Goal: Check status: Check status

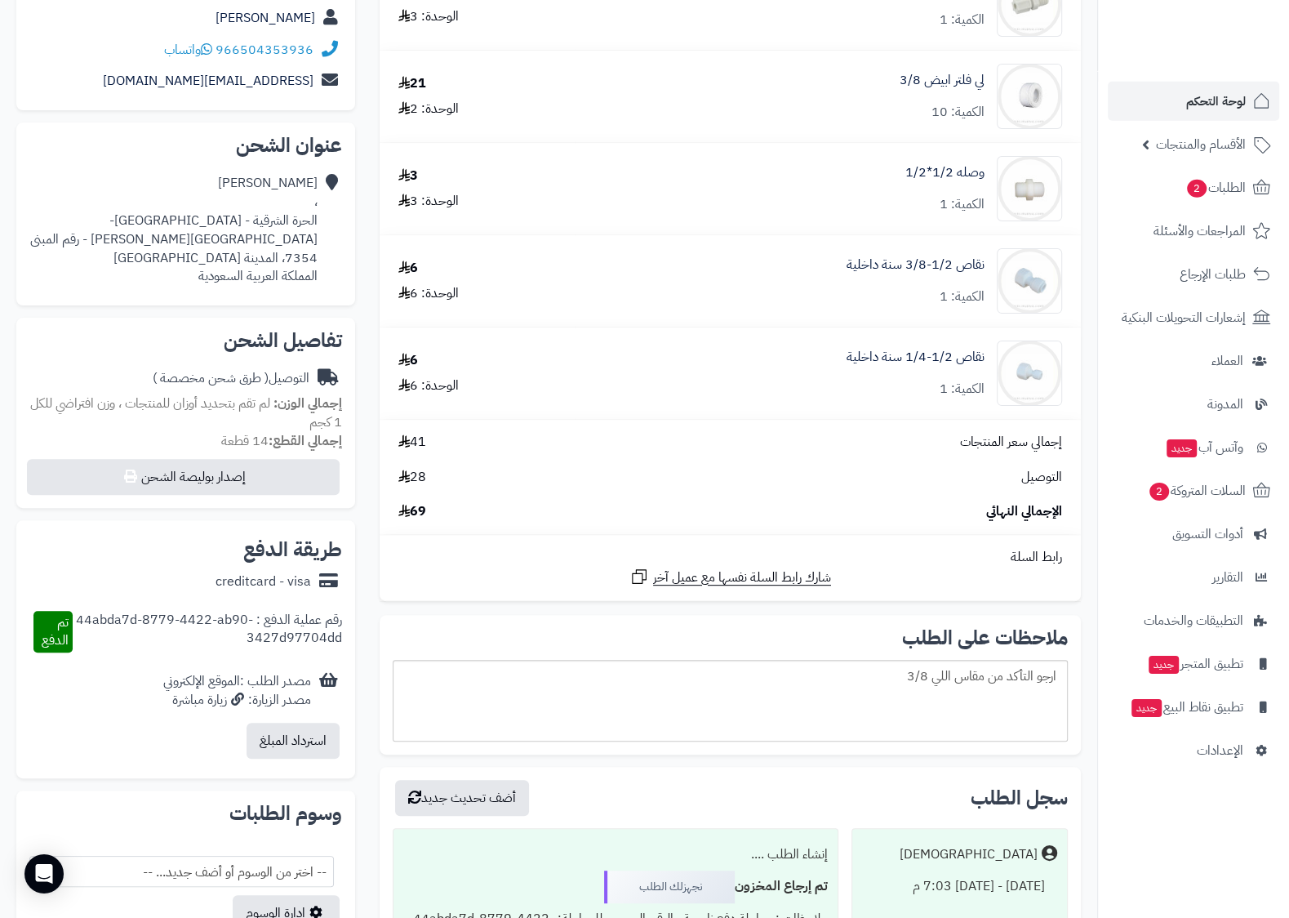
scroll to position [257, 0]
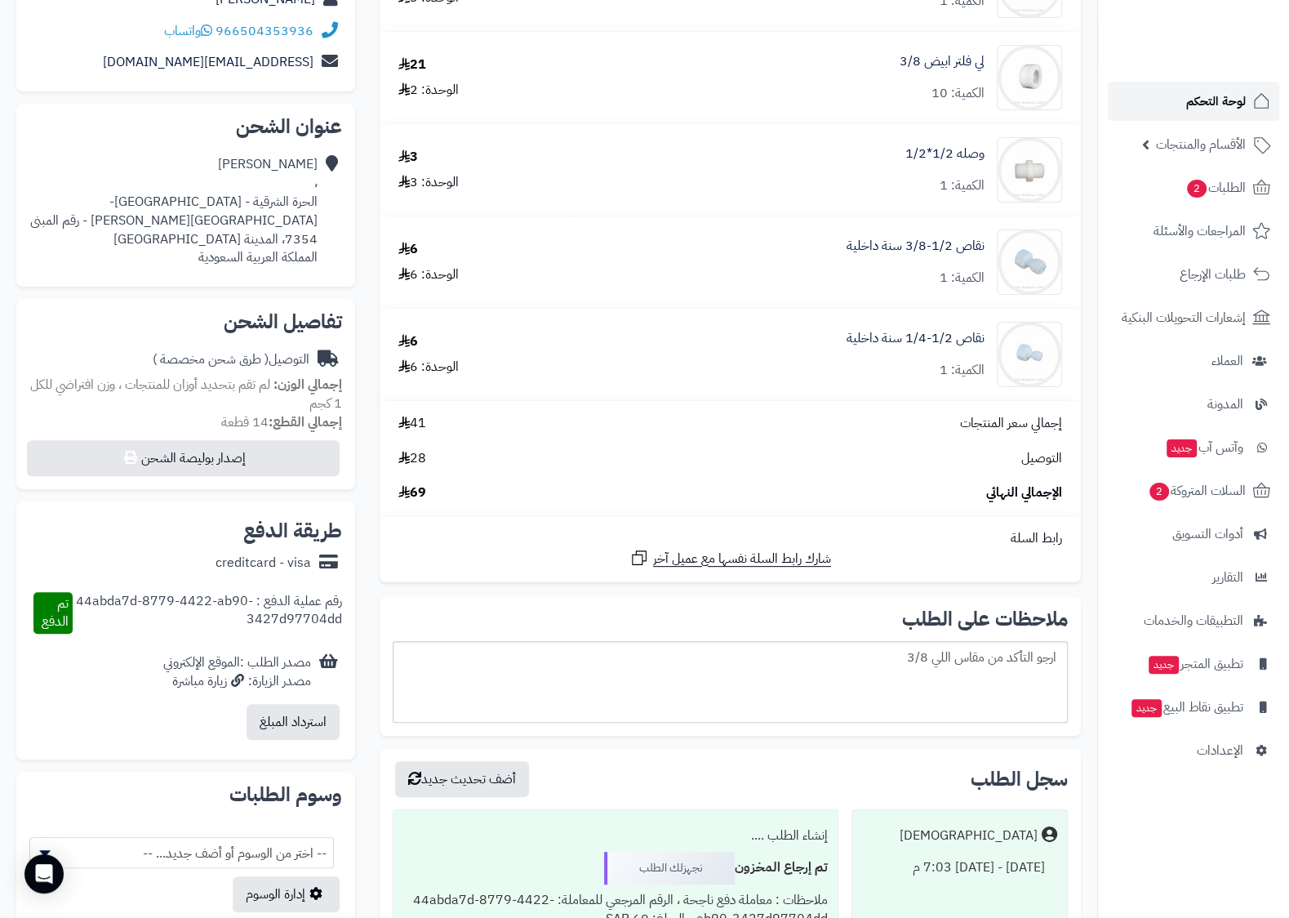
click at [1227, 84] on link "لوحة التحكم" at bounding box center [1193, 101] width 171 height 39
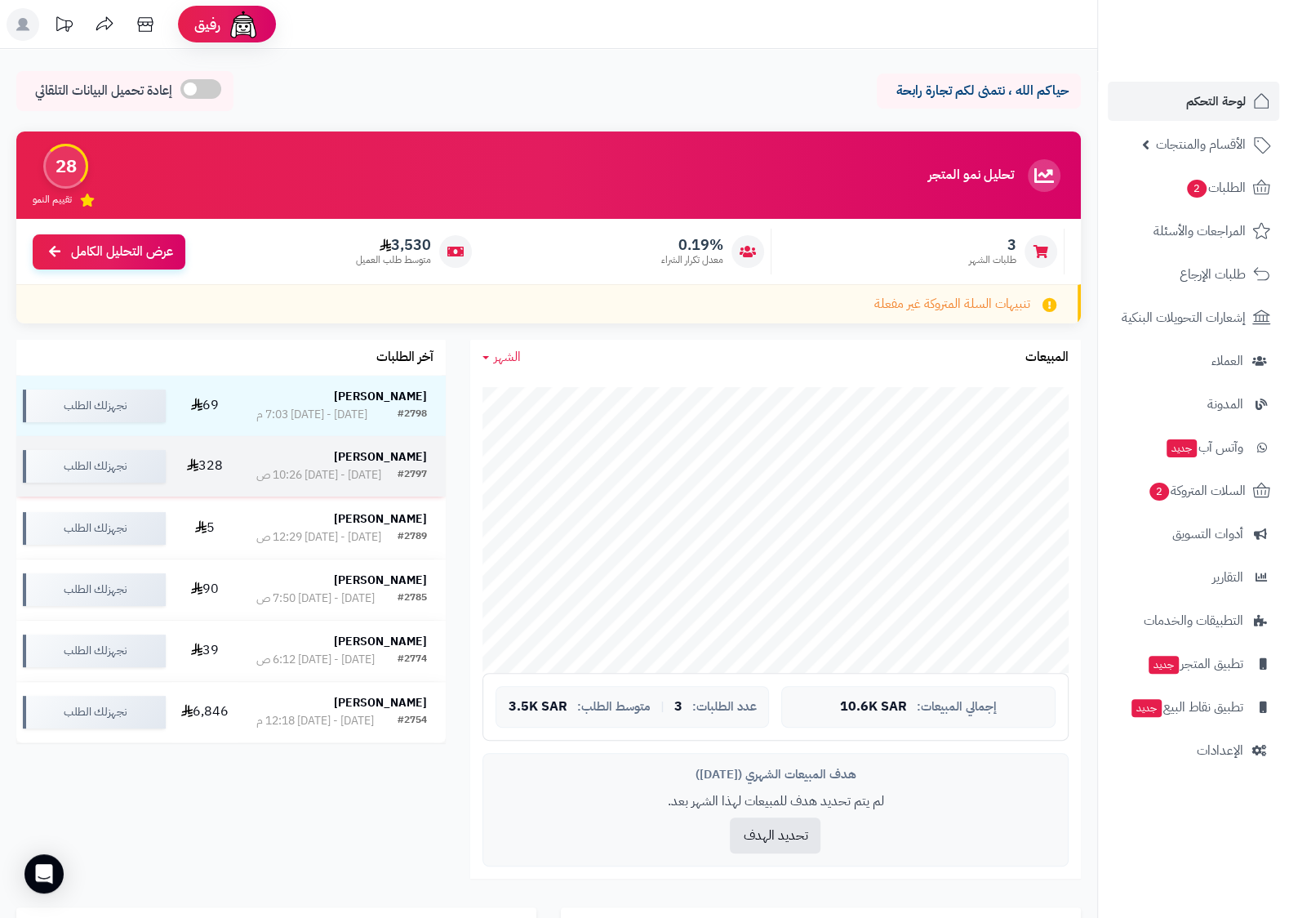
drag, startPoint x: 0, startPoint y: 0, endPoint x: 381, endPoint y: 457, distance: 594.9
click at [381, 457] on strong "نايف العنزي" at bounding box center [380, 456] width 93 height 17
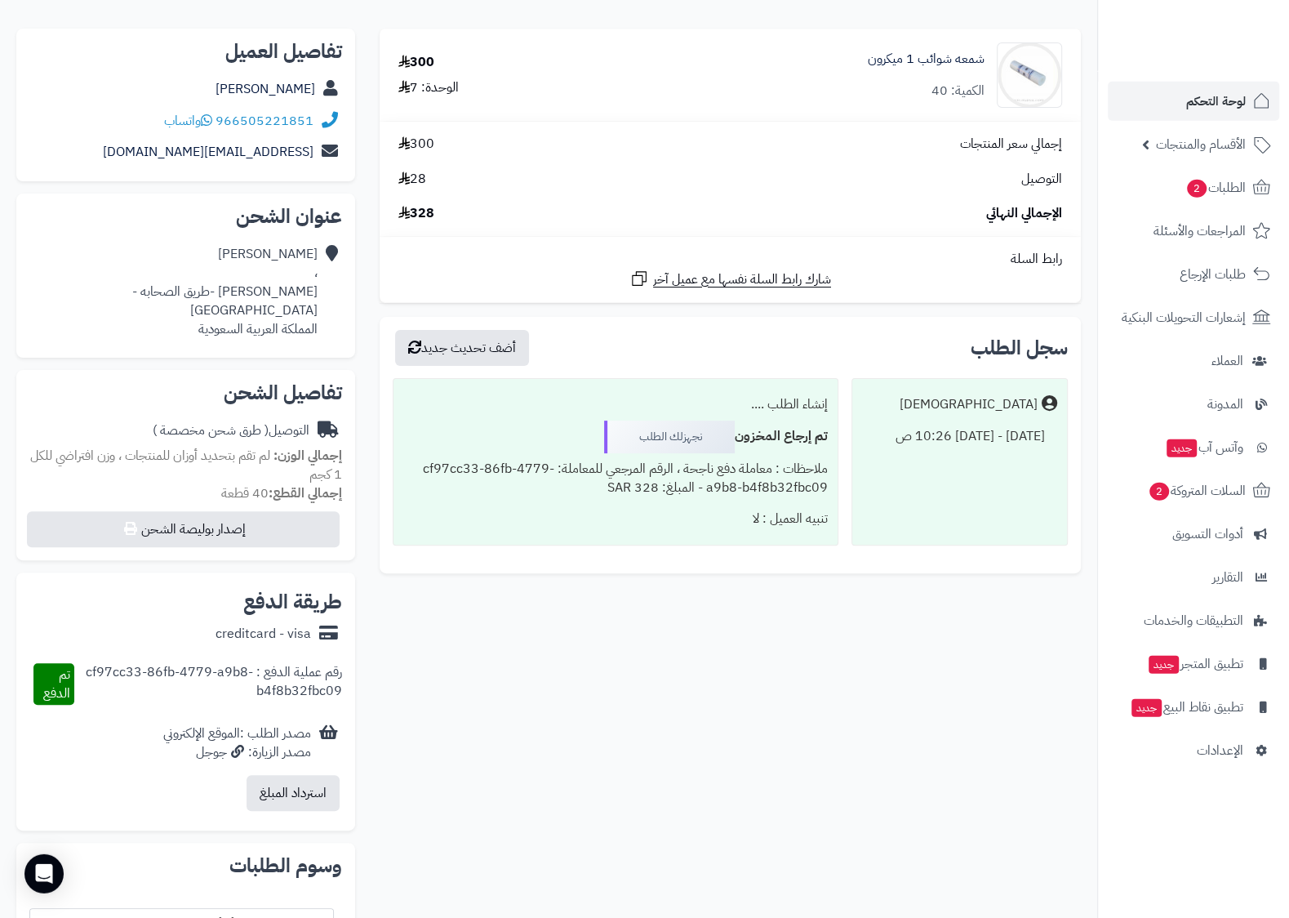
scroll to position [171, 0]
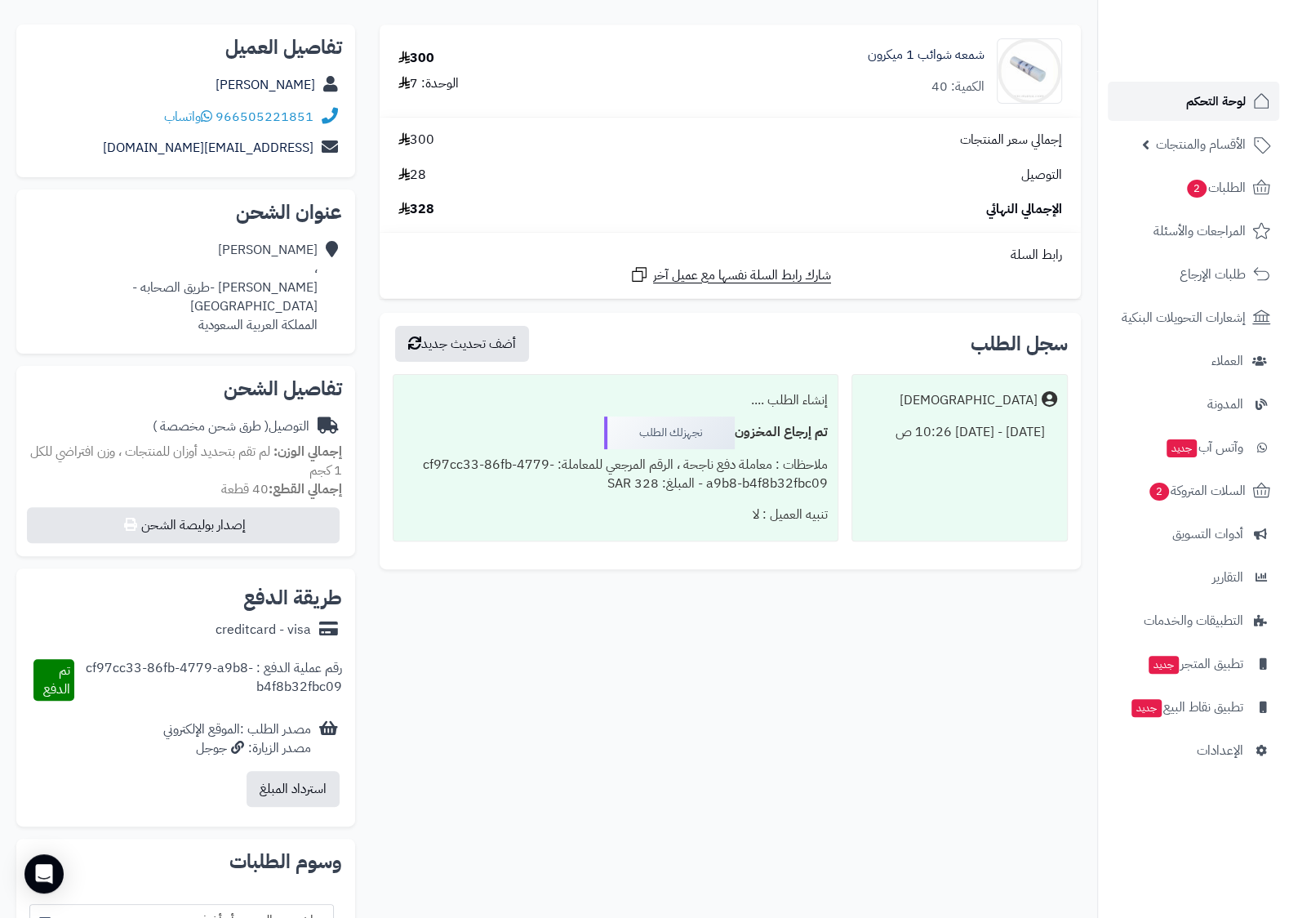
click at [1240, 102] on span "لوحة التحكم" at bounding box center [1217, 101] width 60 height 23
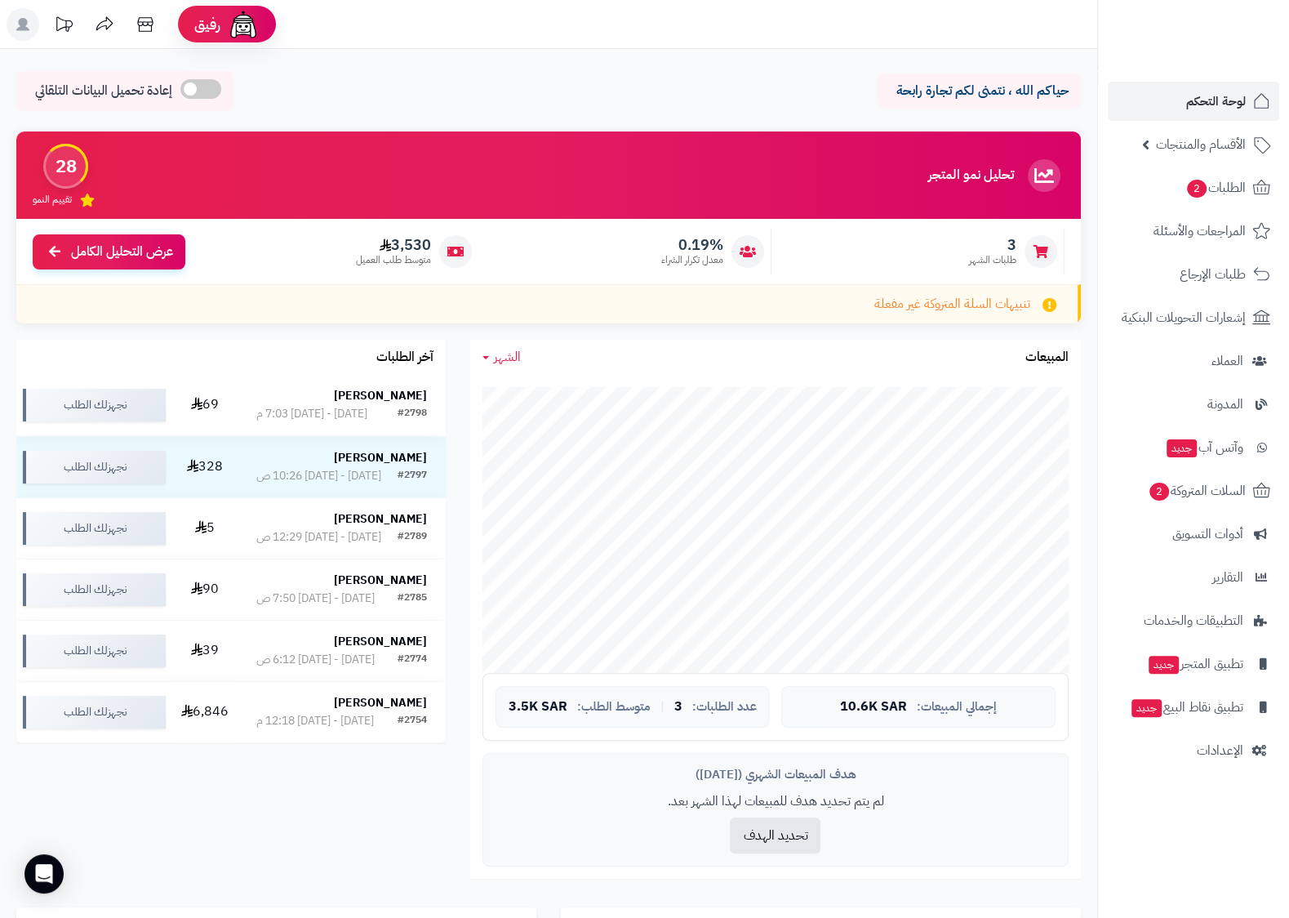
click at [358, 403] on strong "[PERSON_NAME]" at bounding box center [380, 395] width 93 height 17
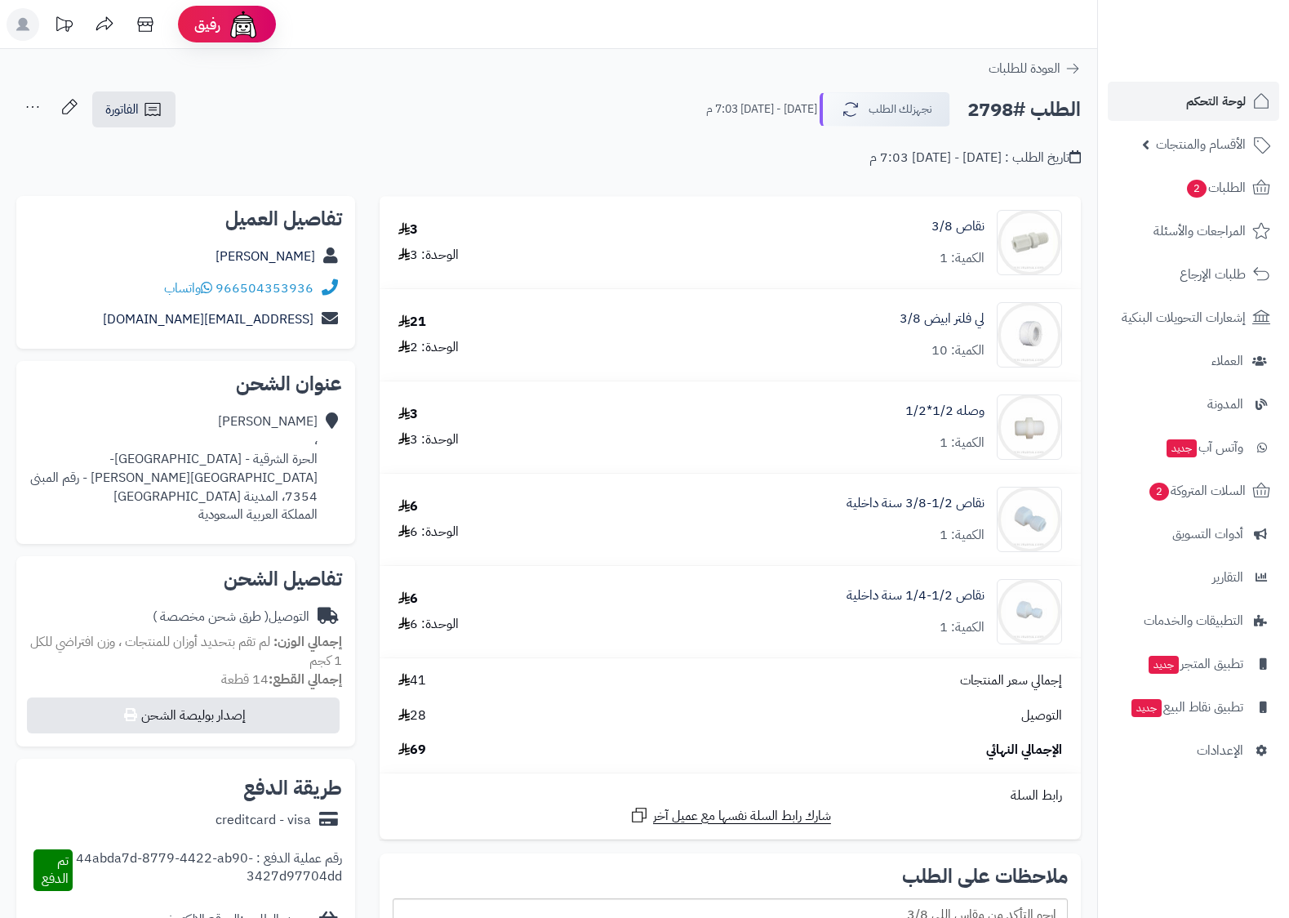
scroll to position [257, 0]
